Goal: Task Accomplishment & Management: Manage account settings

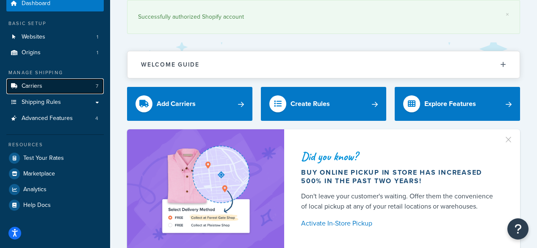
click at [47, 90] on link "Carriers 7" at bounding box center [54, 86] width 97 height 16
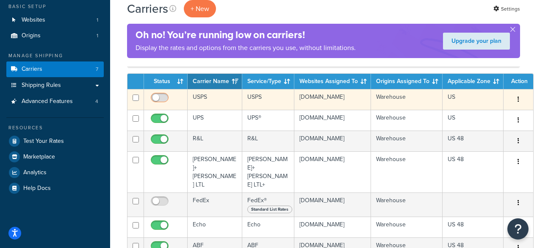
click at [166, 94] on input "checkbox" at bounding box center [160, 99] width 23 height 11
checkbox input "true"
